Goal: Task Accomplishment & Management: Manage account settings

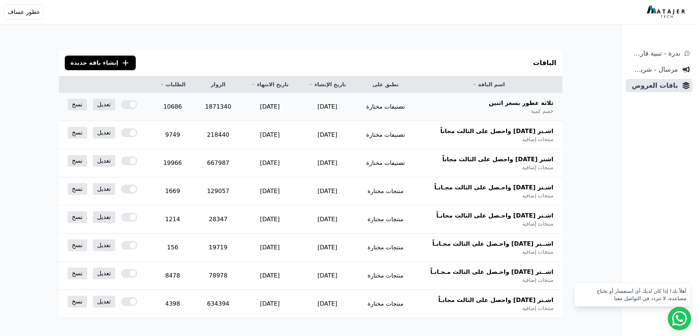
click at [129, 105] on div at bounding box center [129, 104] width 16 height 9
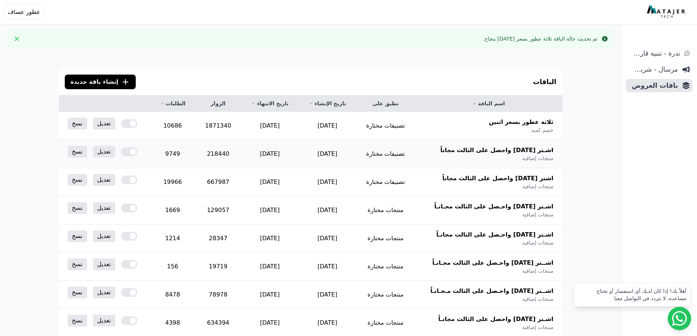
click at [132, 153] on div at bounding box center [129, 151] width 16 height 9
click at [132, 182] on div at bounding box center [129, 180] width 16 height 9
click at [130, 210] on div at bounding box center [129, 208] width 16 height 9
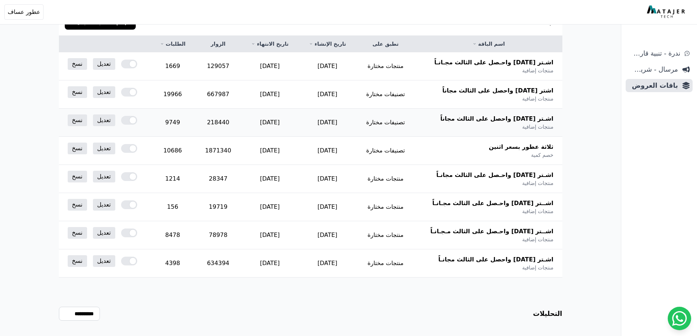
scroll to position [73, 0]
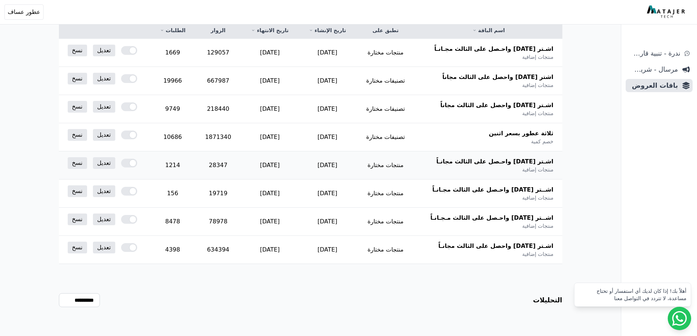
click at [131, 164] on div at bounding box center [129, 163] width 16 height 9
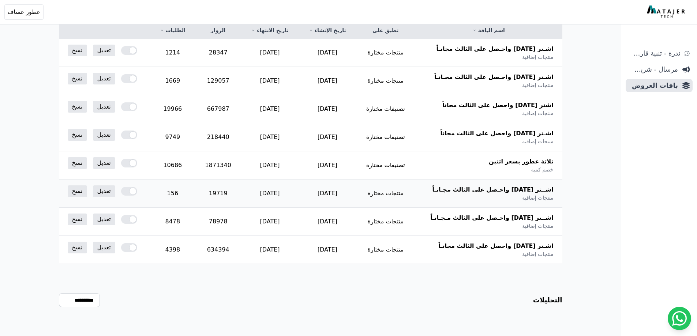
scroll to position [75, 0]
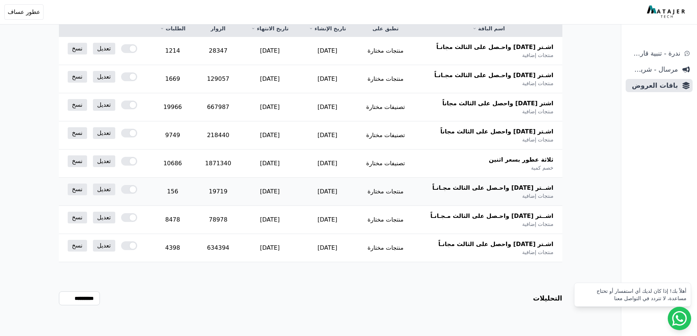
click at [131, 187] on td "تعديل نسخ" at bounding box center [104, 189] width 91 height 23
click at [131, 188] on div at bounding box center [129, 189] width 16 height 9
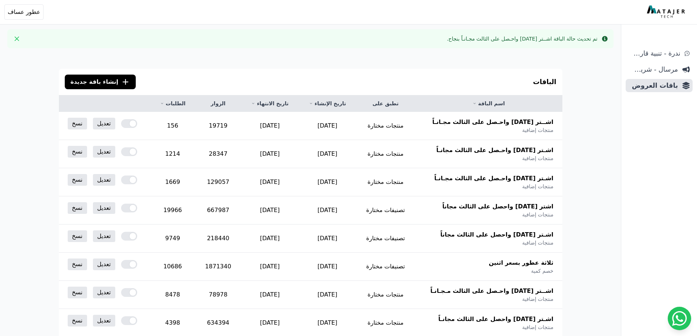
scroll to position [75, 0]
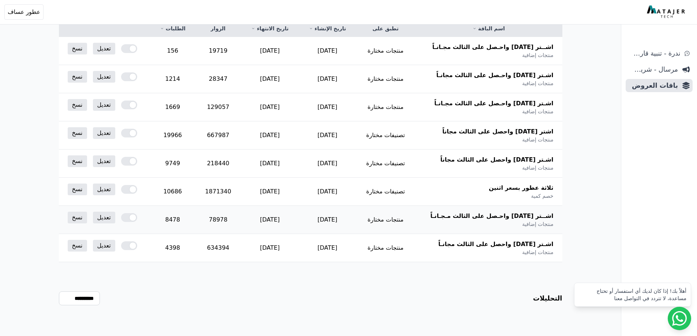
click at [130, 218] on div at bounding box center [129, 217] width 16 height 9
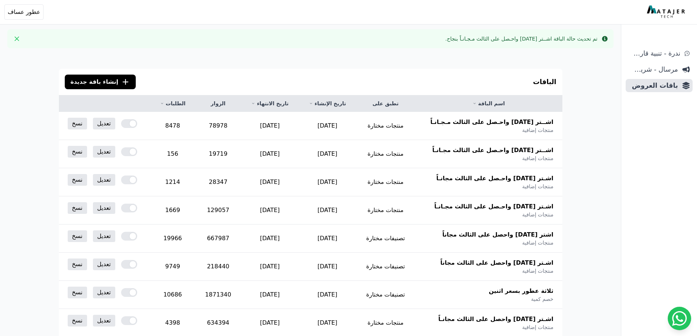
scroll to position [75, 0]
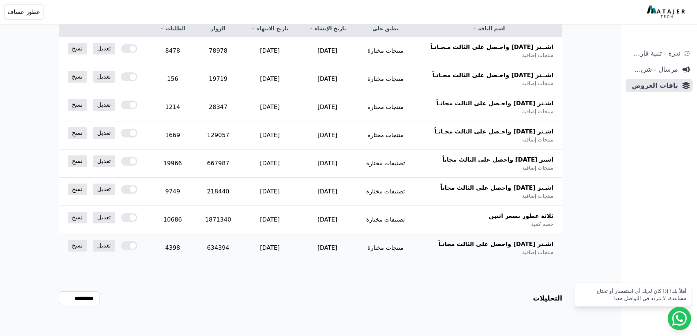
click at [128, 245] on div at bounding box center [129, 245] width 16 height 9
